Goal: Communication & Community: Answer question/provide support

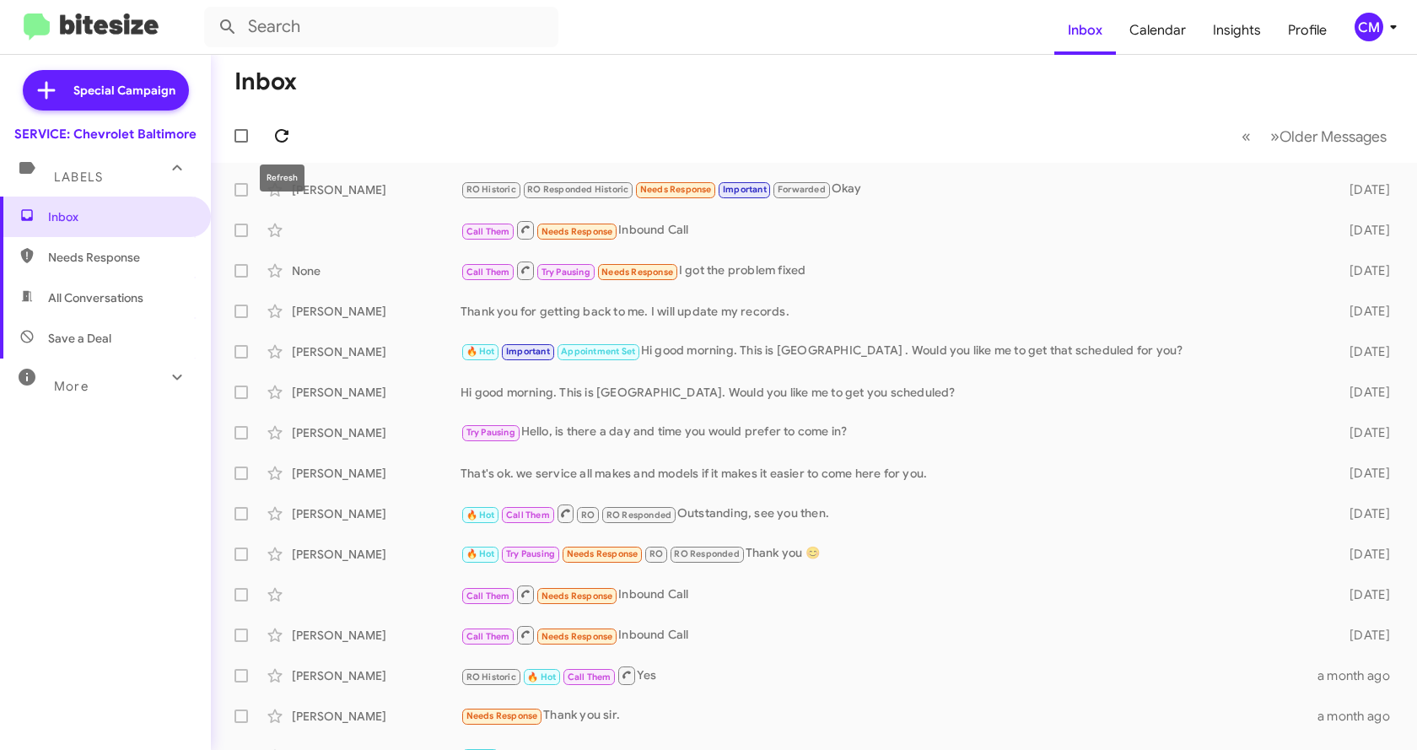
click at [273, 135] on icon at bounding box center [282, 136] width 20 height 20
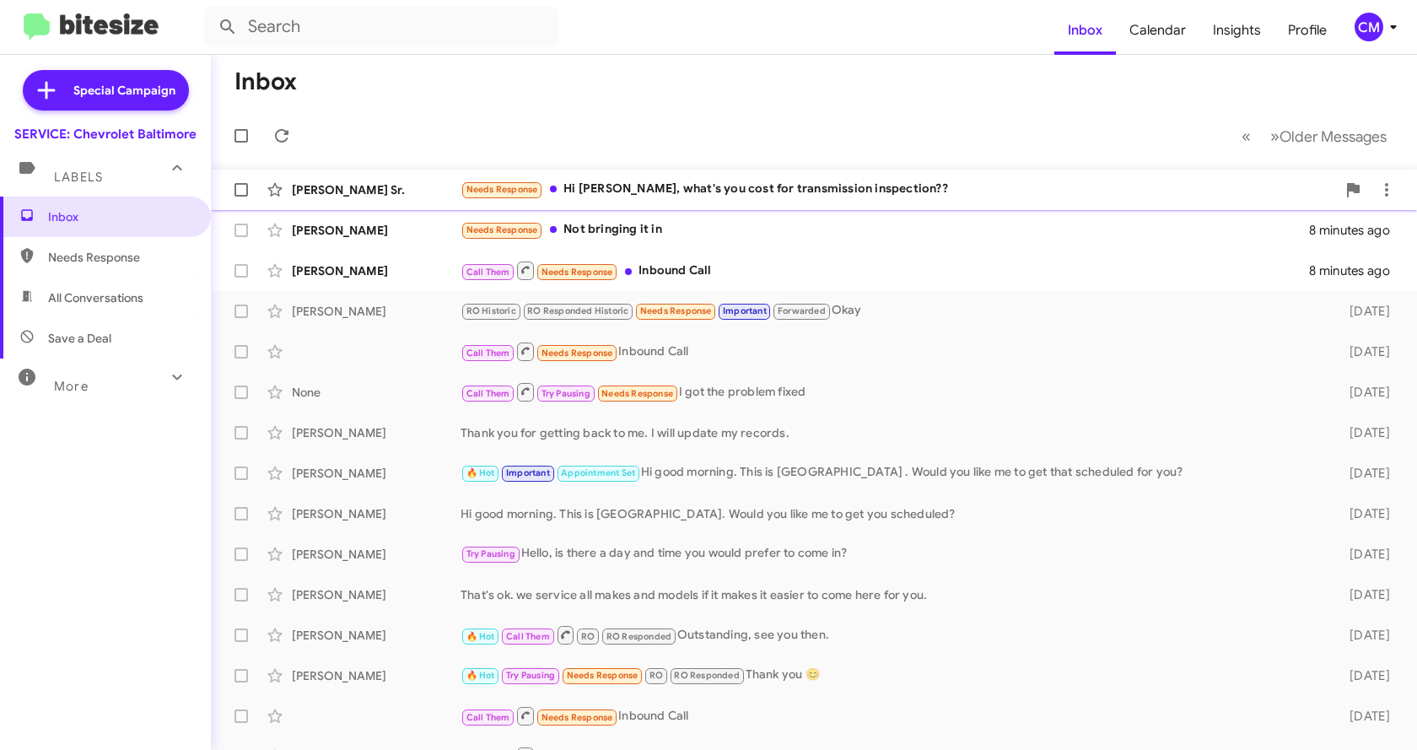
click at [938, 186] on div "Needs Response Hi [PERSON_NAME], what's you cost for transmission inspection??" at bounding box center [899, 189] width 876 height 19
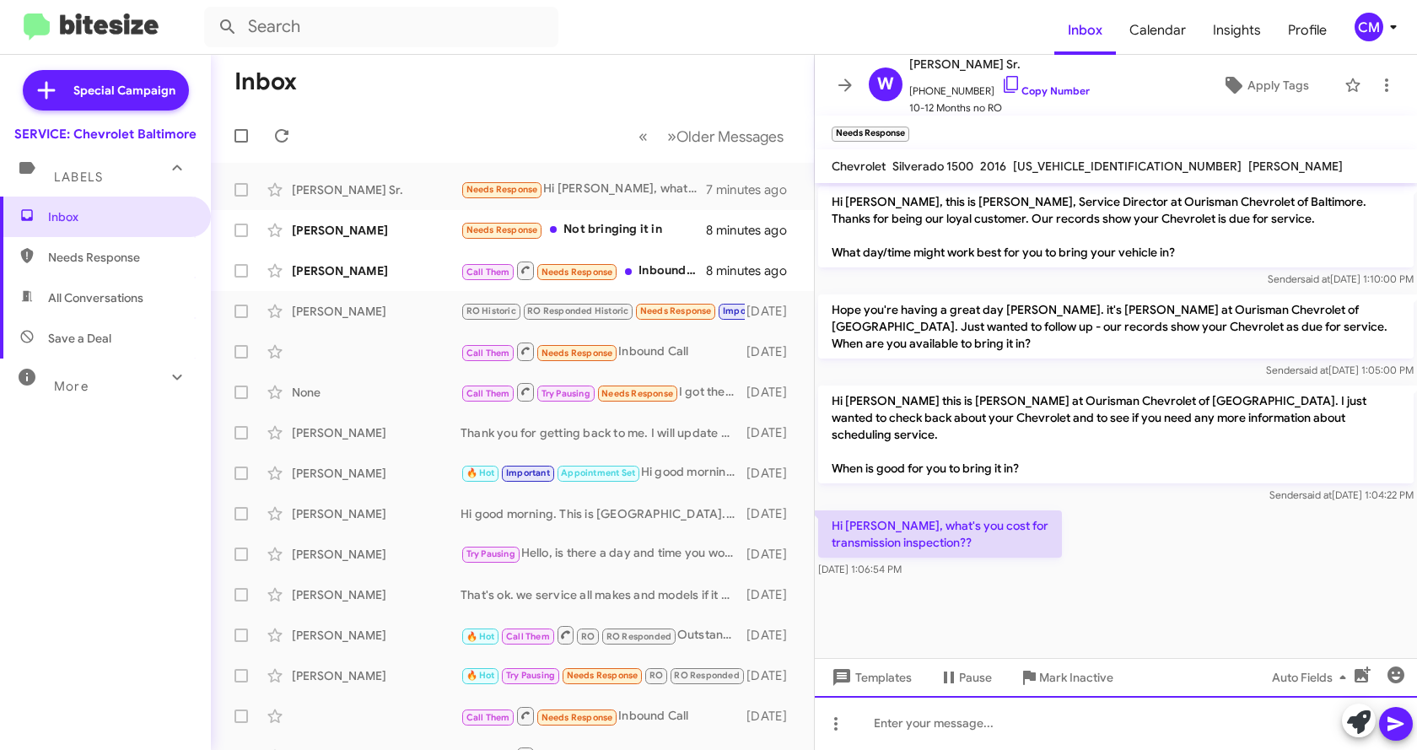
click at [954, 720] on div at bounding box center [1116, 723] width 602 height 54
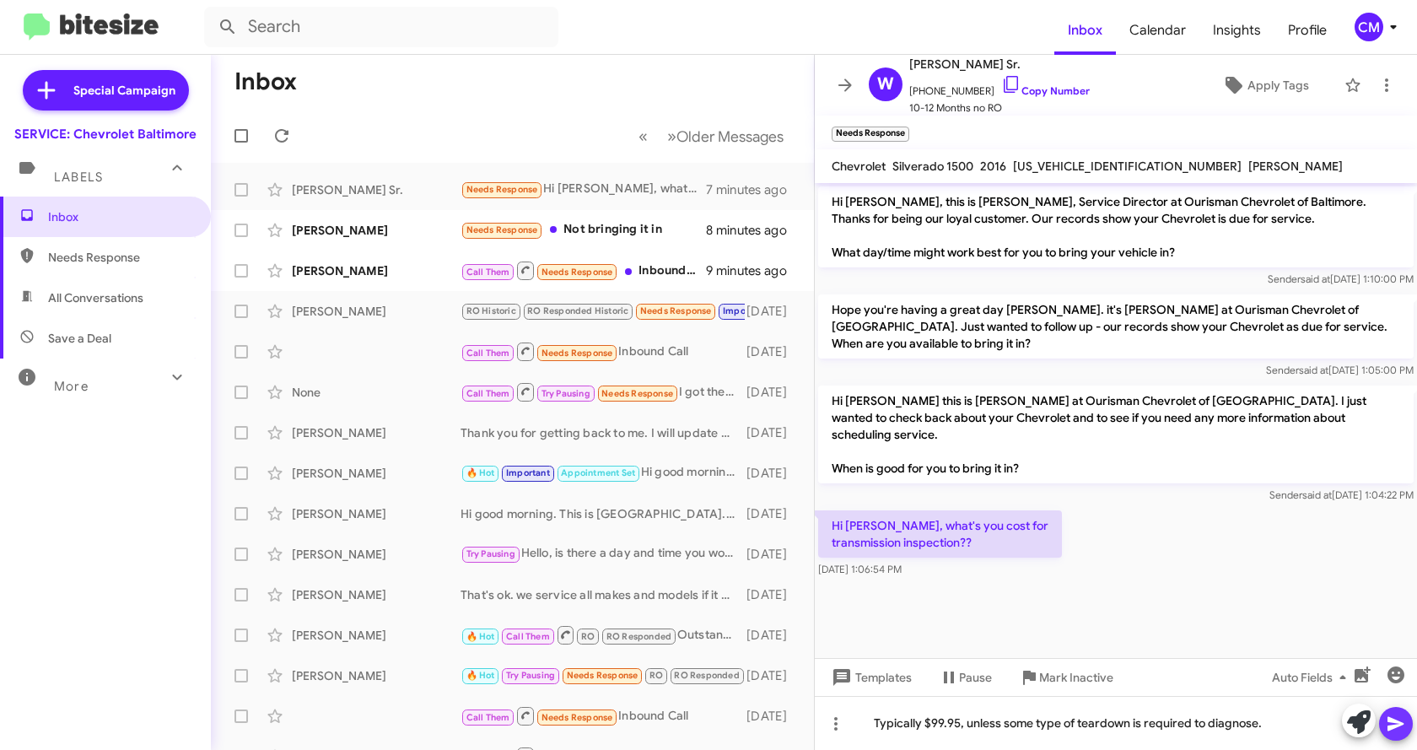
click at [1390, 726] on icon at bounding box center [1396, 724] width 16 height 14
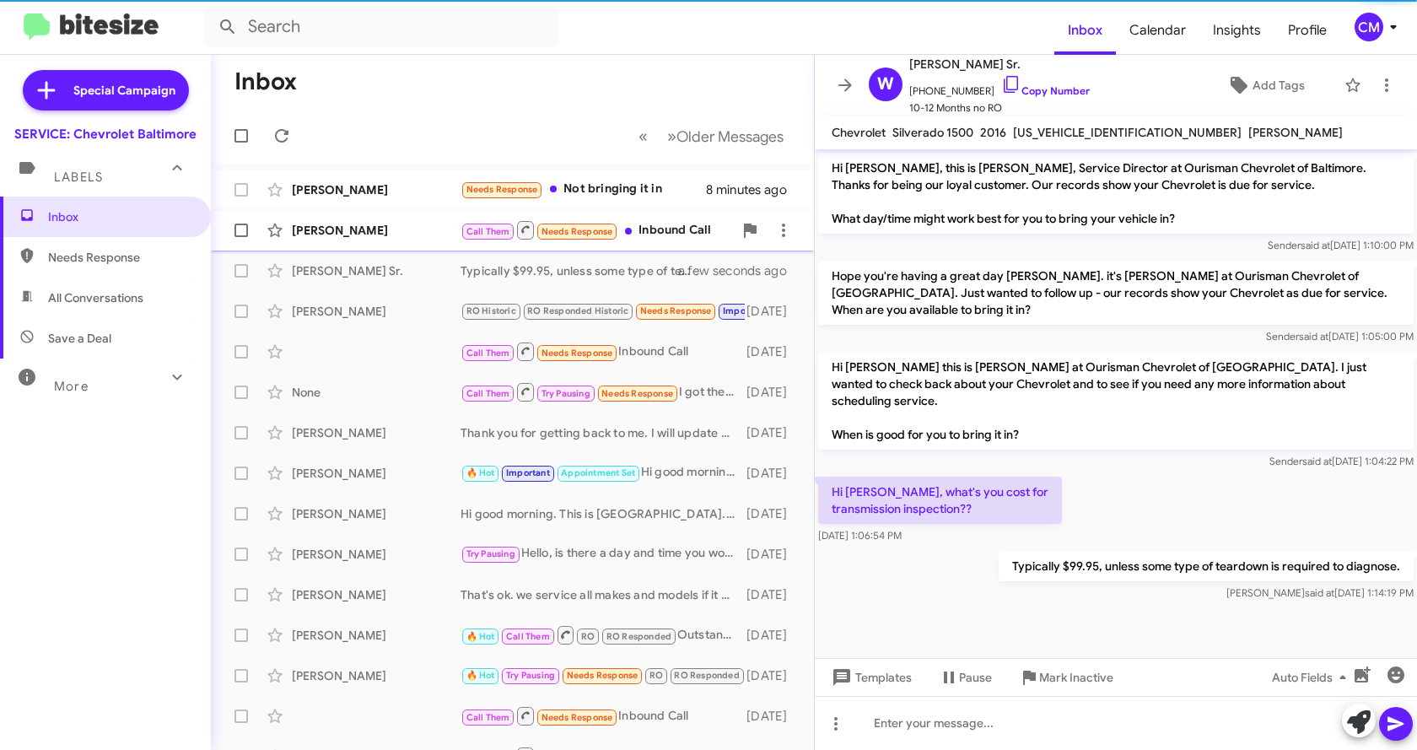
click at [591, 235] on span "Needs Response" at bounding box center [578, 231] width 72 height 11
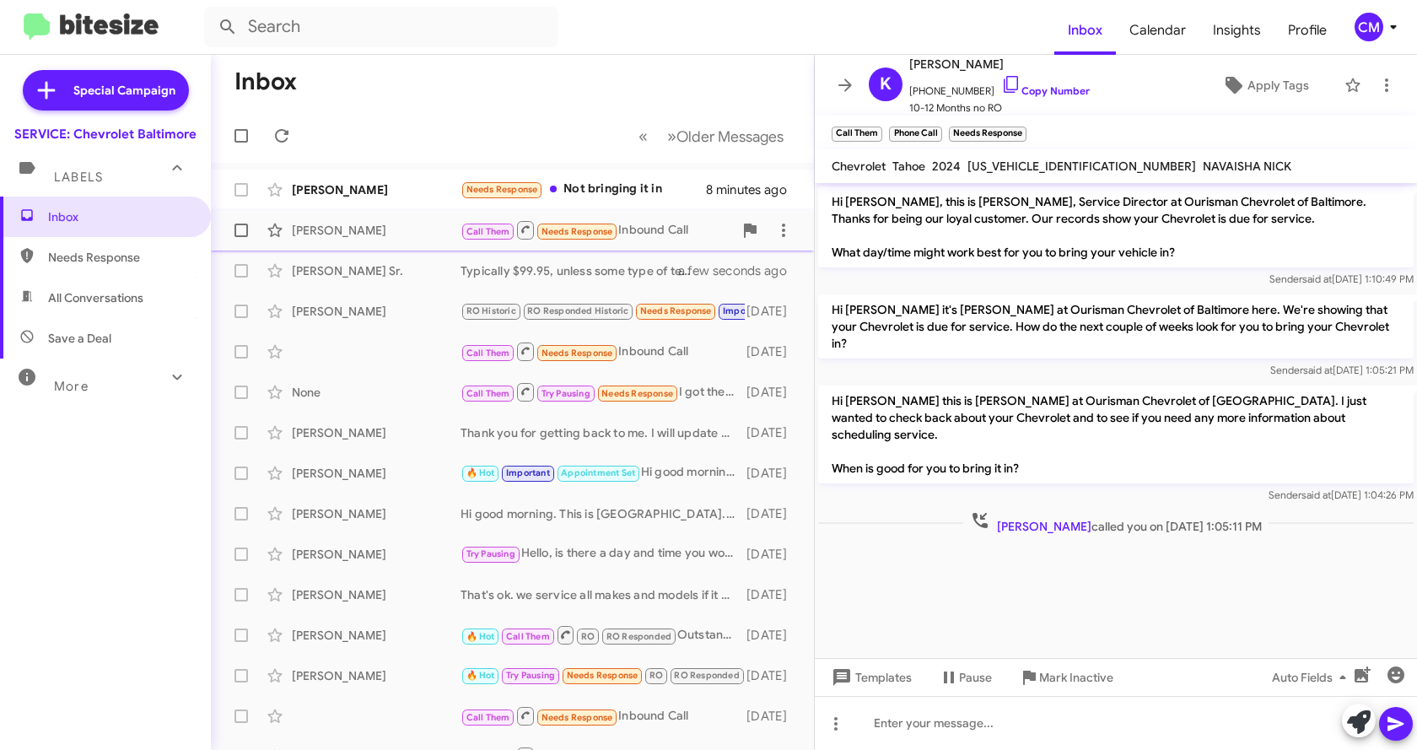
click at [370, 230] on div "[PERSON_NAME]" at bounding box center [376, 230] width 169 height 17
click at [564, 226] on span "Needs Response" at bounding box center [578, 231] width 72 height 11
click at [985, 571] on cdk-virtual-scroll-viewport "Hi [PERSON_NAME], this is [PERSON_NAME], Service Director at Ourisman Chevrolet…" at bounding box center [1116, 420] width 602 height 475
click at [616, 192] on div "Needs Response Not bringing it in" at bounding box center [597, 189] width 272 height 19
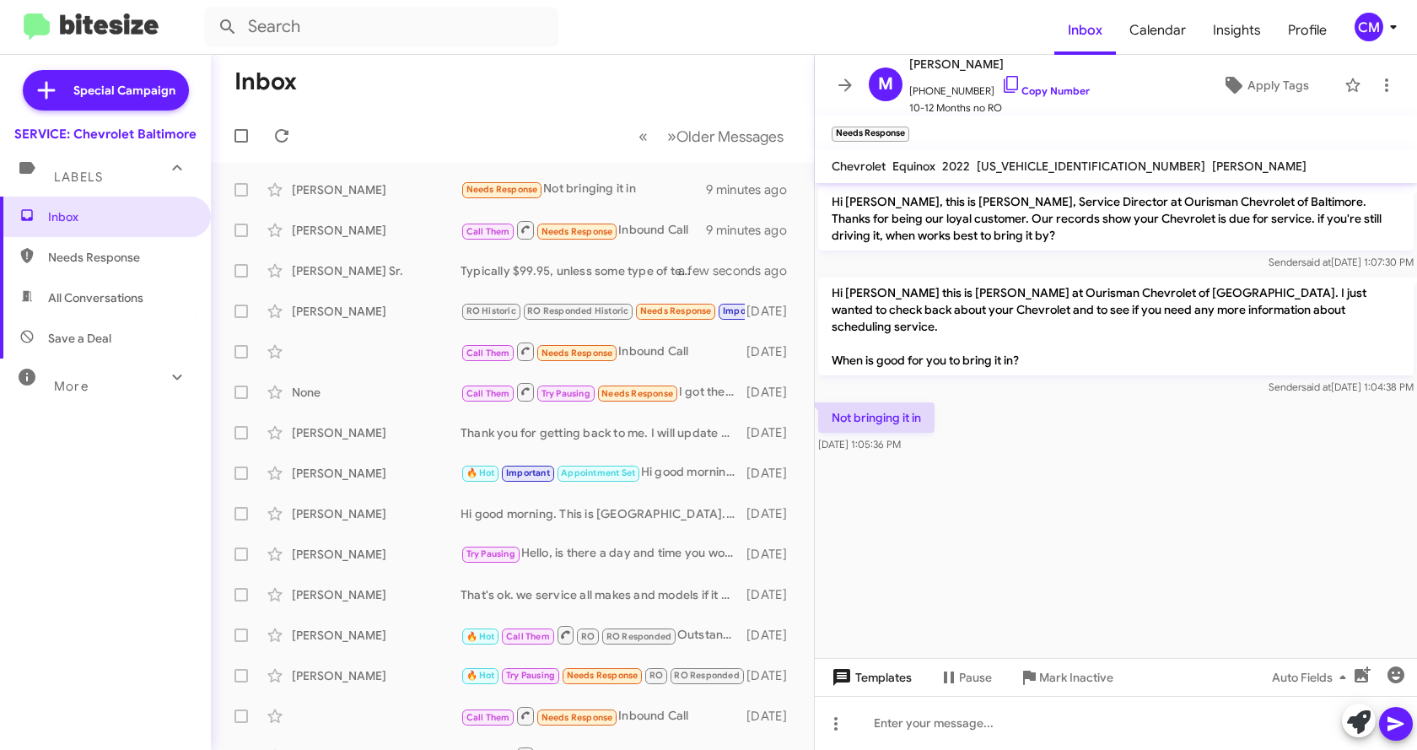
click at [906, 675] on span "Templates" at bounding box center [870, 677] width 84 height 30
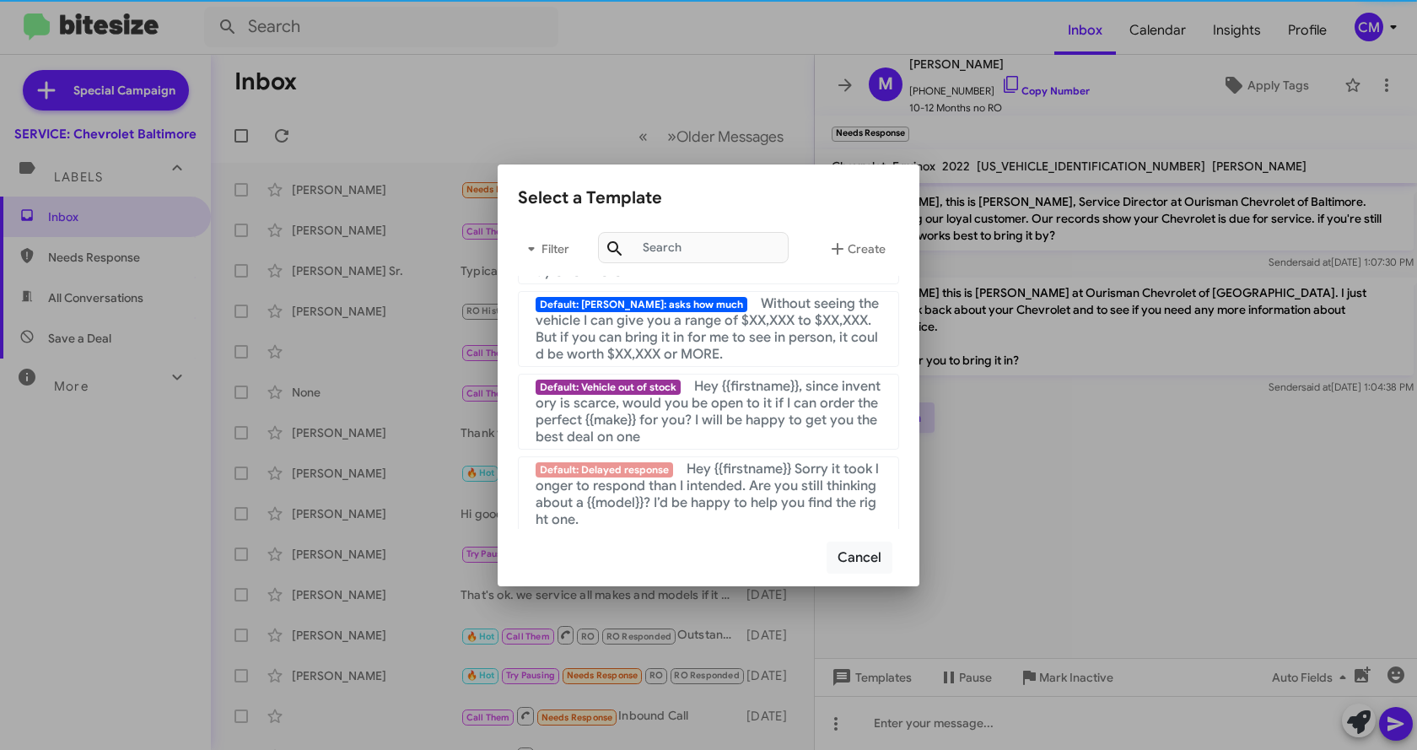
scroll to position [1132, 0]
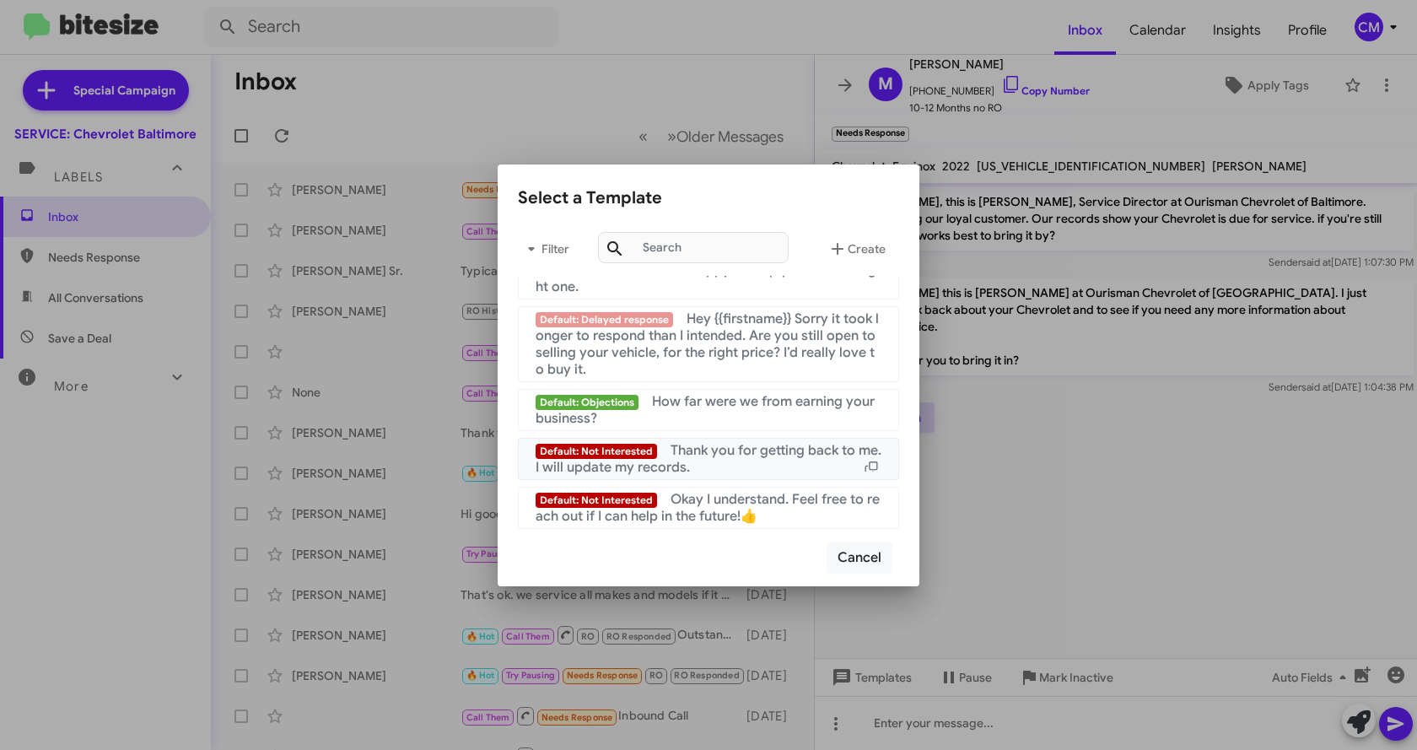
click at [721, 461] on div "Default: Not Interested Thank you for getting back to me. I will update my reco…" at bounding box center [709, 459] width 346 height 34
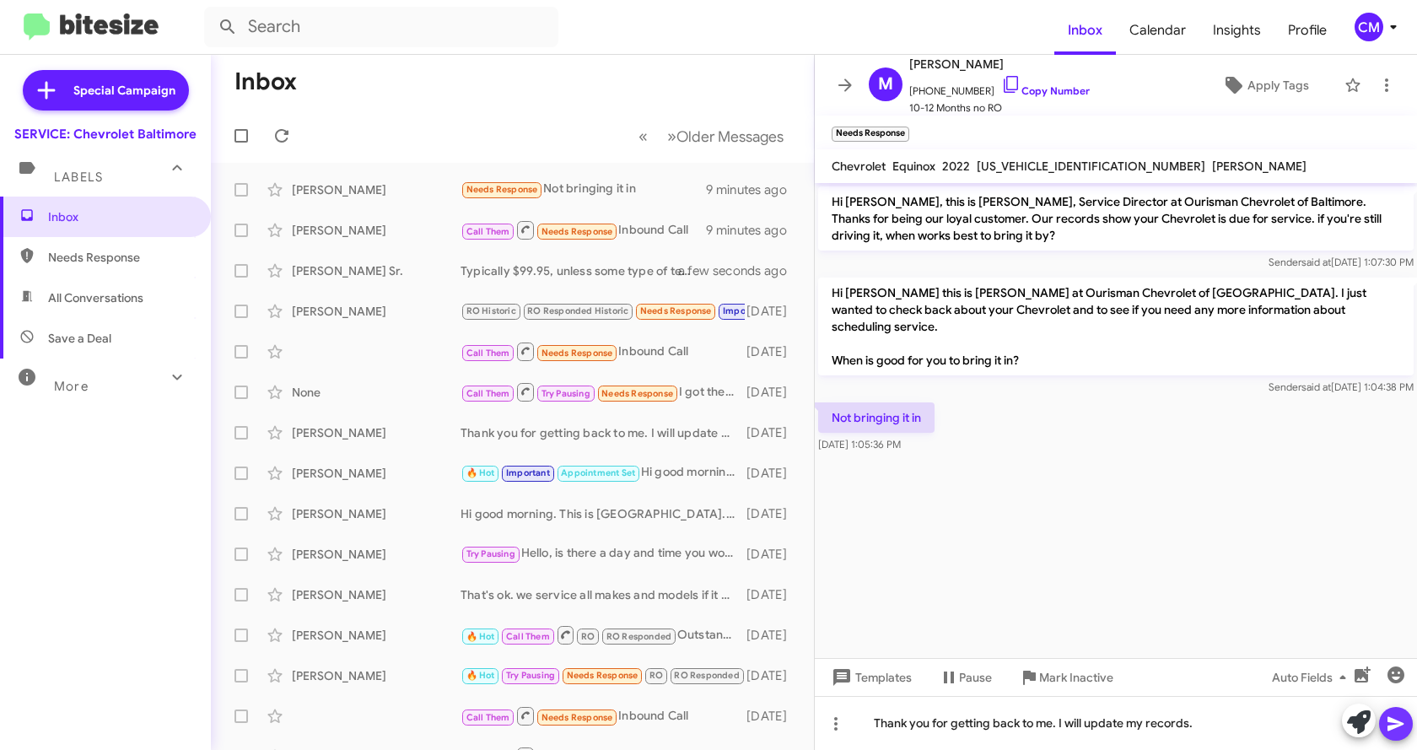
click at [1389, 727] on icon at bounding box center [1396, 724] width 16 height 14
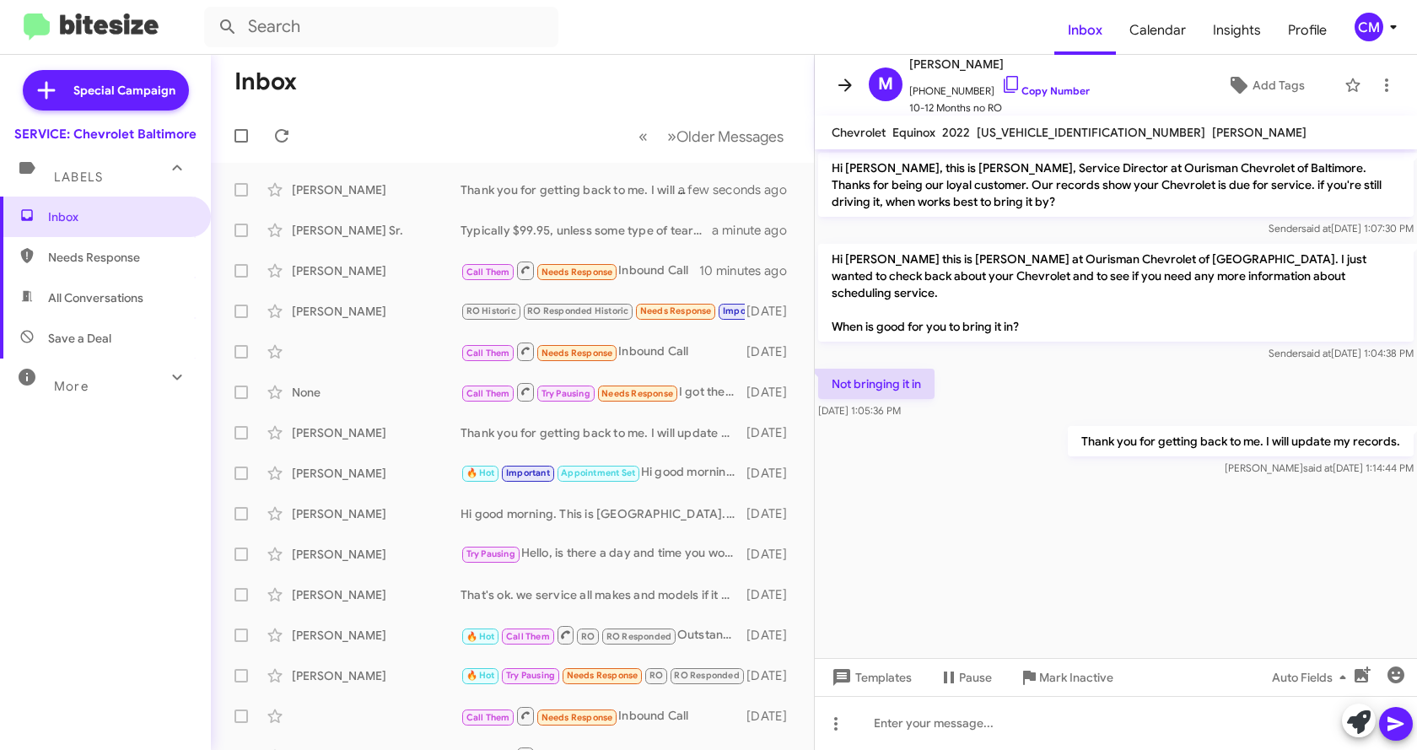
click at [840, 89] on icon at bounding box center [845, 85] width 20 height 20
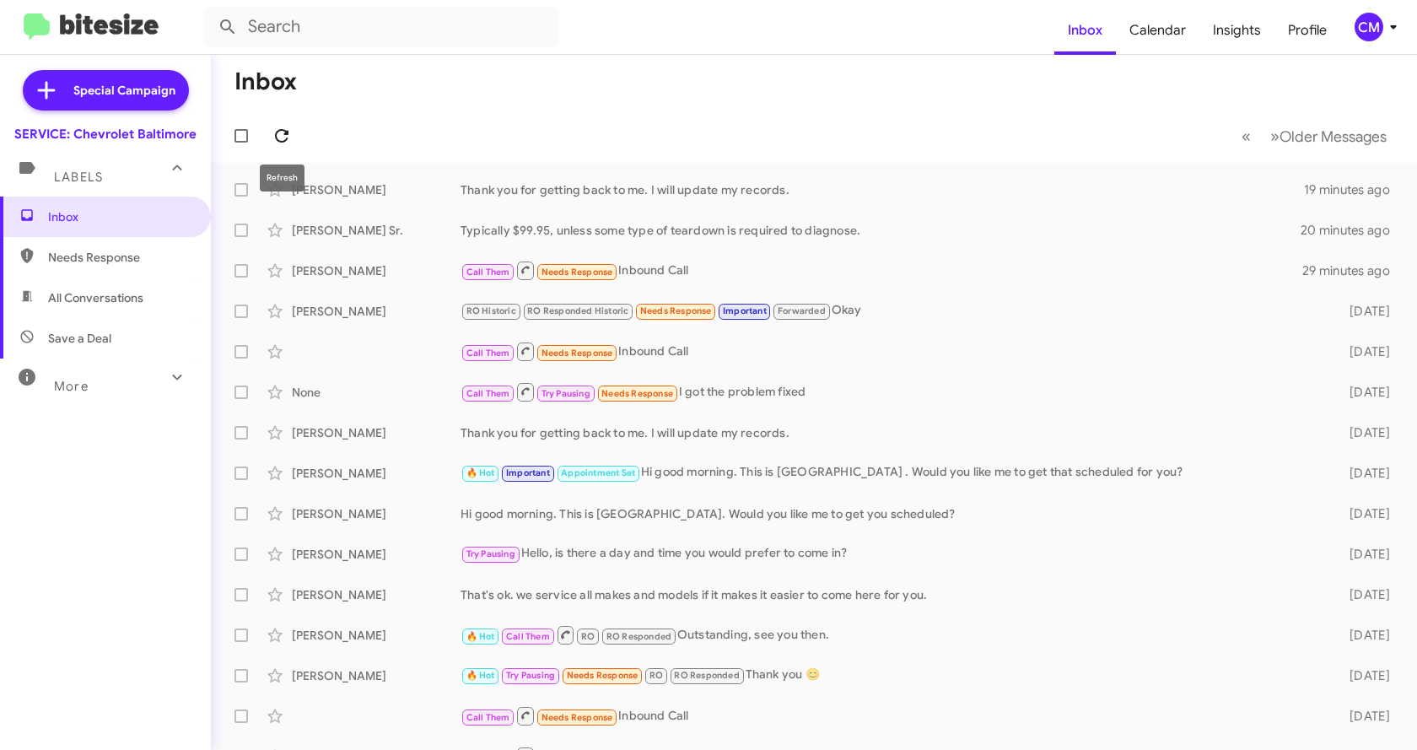
click at [281, 135] on icon at bounding box center [282, 136] width 20 height 20
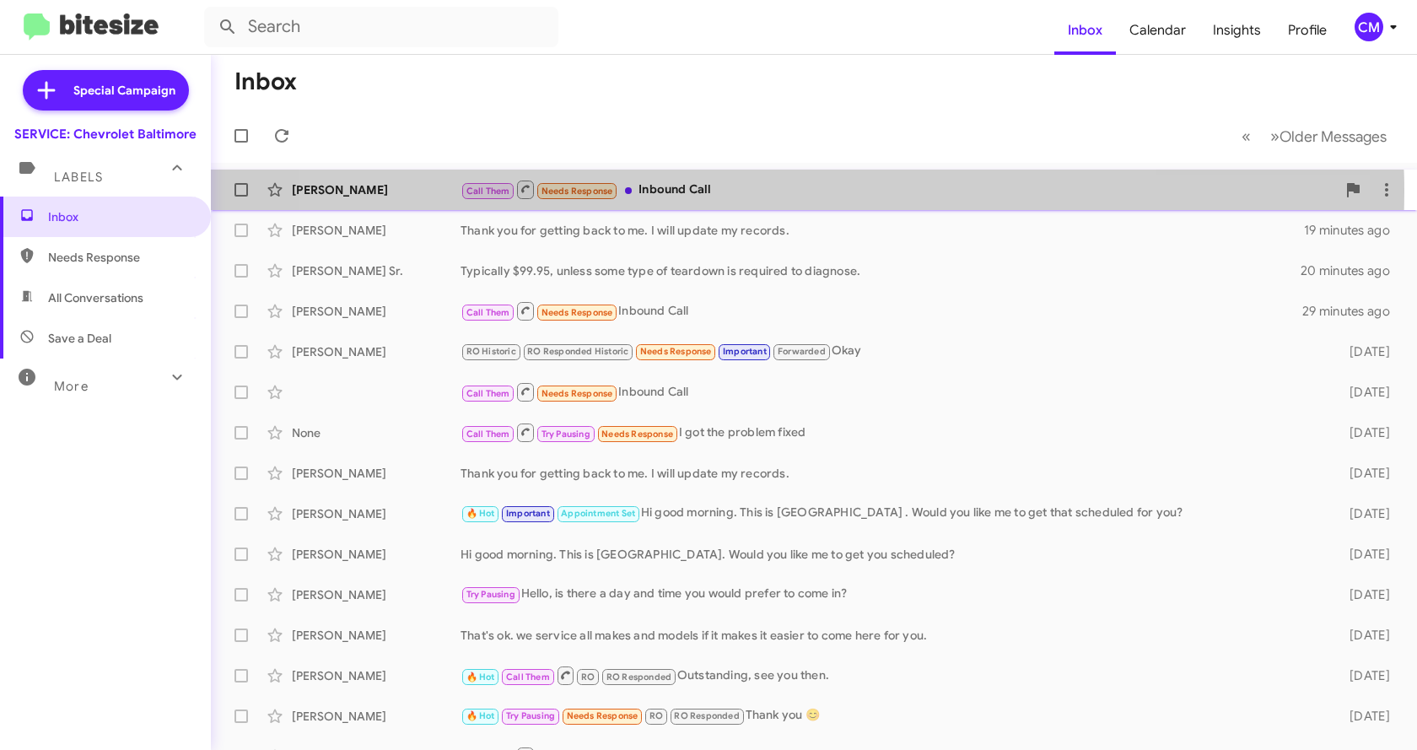
click at [744, 192] on div "Call Them Needs Response Inbound Call" at bounding box center [899, 189] width 876 height 21
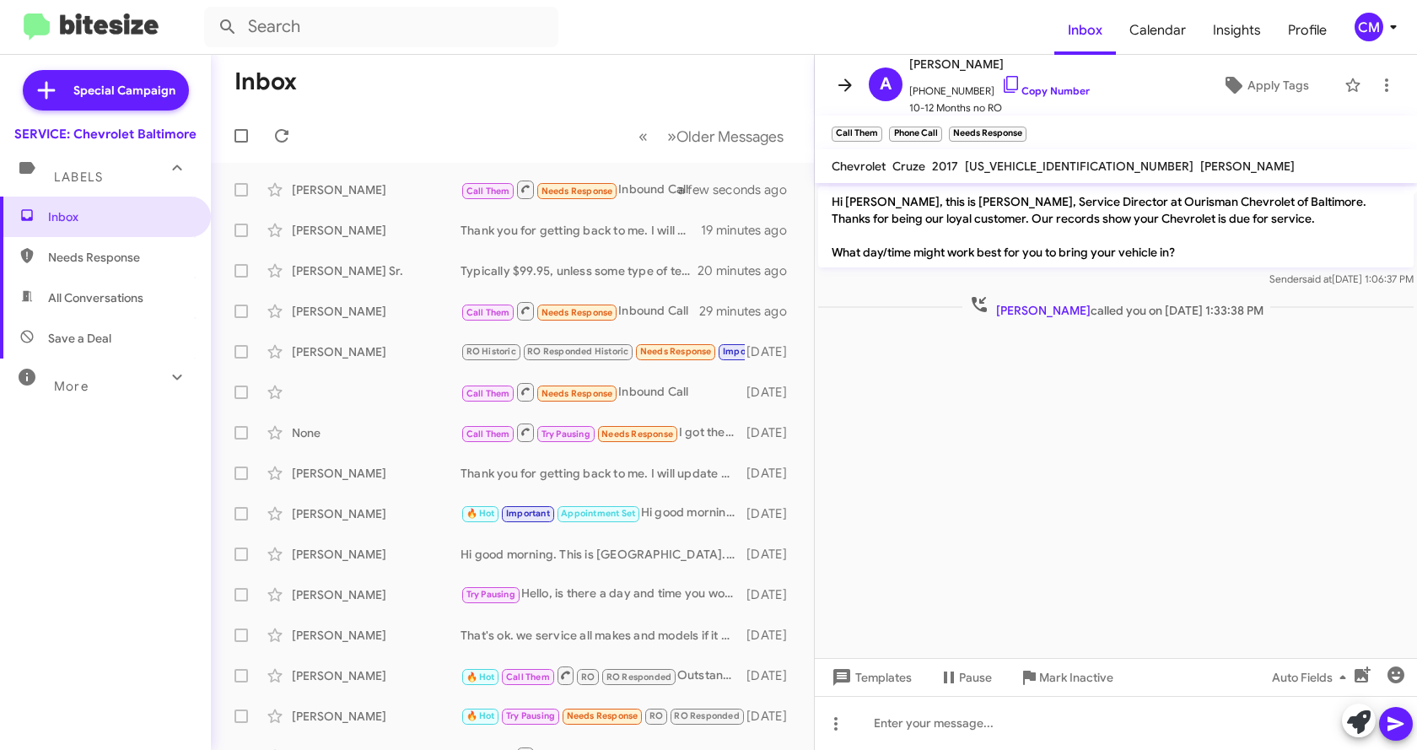
click at [848, 86] on icon at bounding box center [845, 84] width 13 height 13
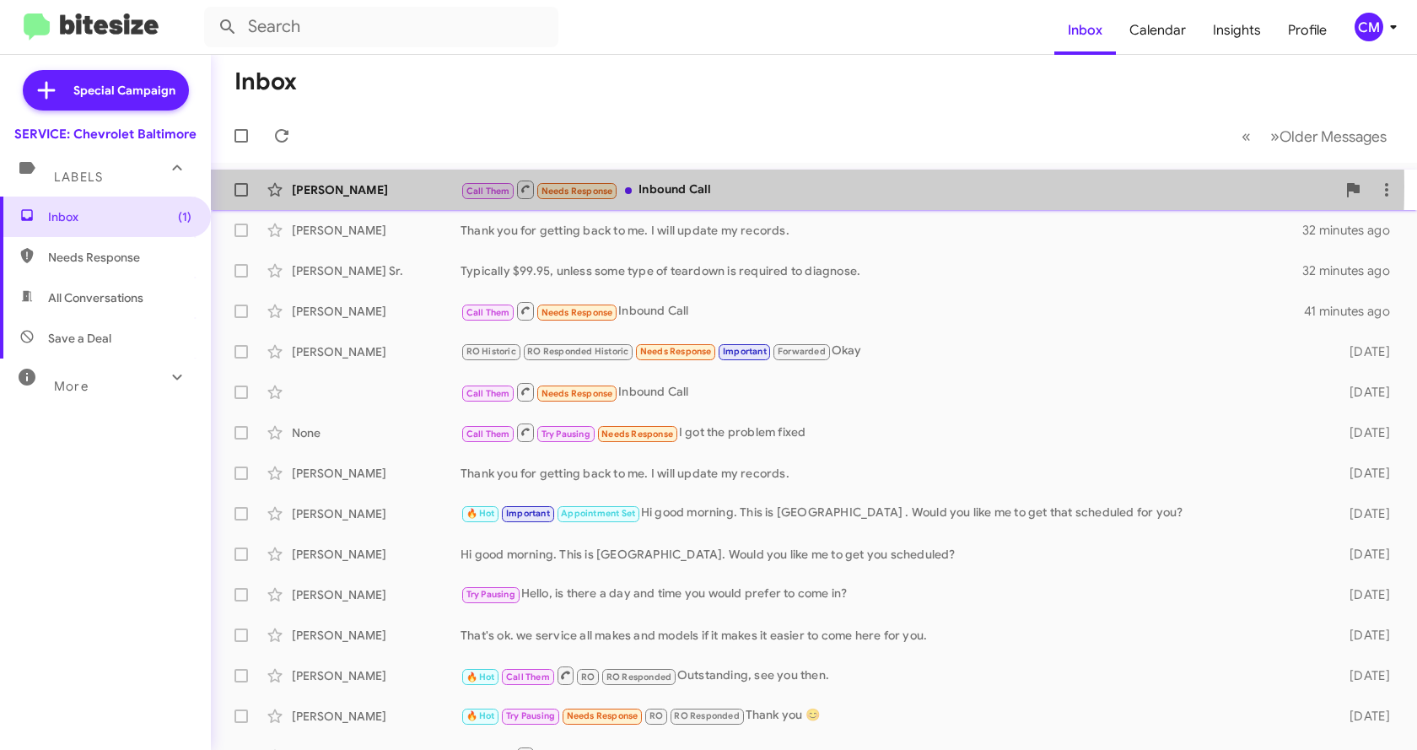
click at [689, 186] on div "Call Them Needs Response Inbound Call" at bounding box center [899, 189] width 876 height 21
